Goal: Task Accomplishment & Management: Complete application form

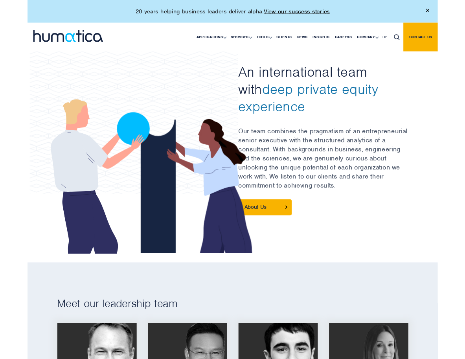
scroll to position [32, 0]
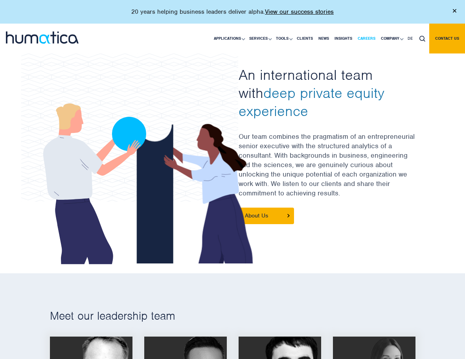
click at [362, 38] on link "Careers" at bounding box center [366, 39] width 23 height 30
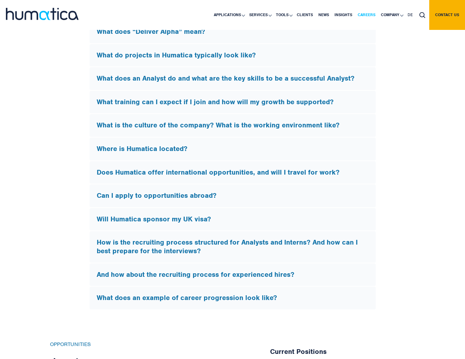
scroll to position [2634, 0]
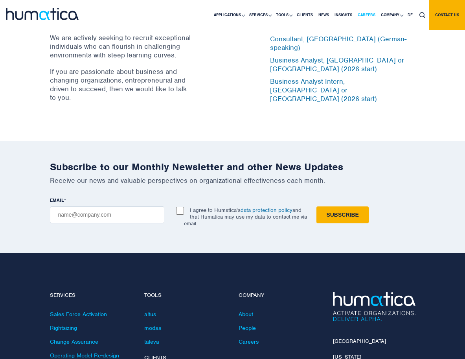
click at [366, 13] on link "Careers" at bounding box center [366, 15] width 23 height 30
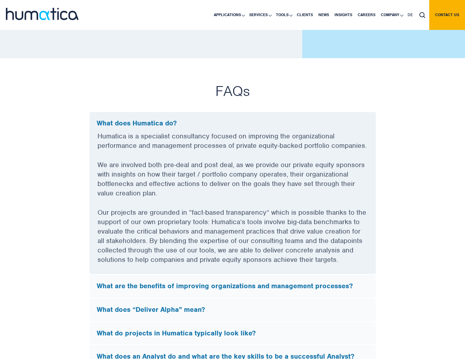
scroll to position [2538, 0]
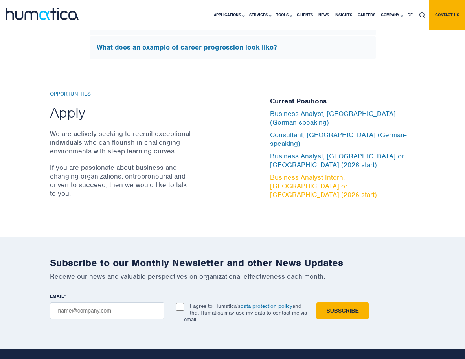
click at [304, 184] on link "Business Analyst Intern, [GEOGRAPHIC_DATA] or [GEOGRAPHIC_DATA] (2026 start)" at bounding box center [323, 186] width 107 height 26
click at [297, 184] on link "Business Analyst Intern, [GEOGRAPHIC_DATA] or [GEOGRAPHIC_DATA] (2026 start)" at bounding box center [323, 186] width 107 height 26
